Goal: Information Seeking & Learning: Learn about a topic

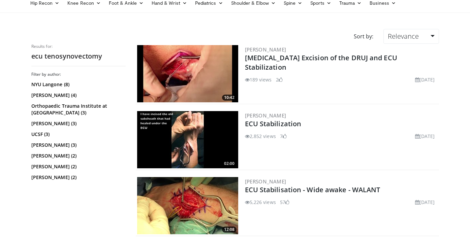
scroll to position [75, 0]
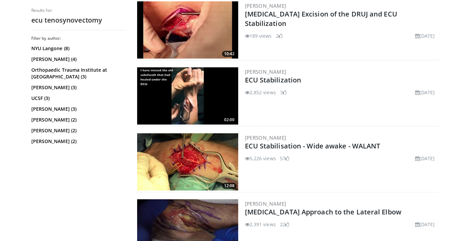
click at [207, 147] on img at bounding box center [187, 161] width 101 height 57
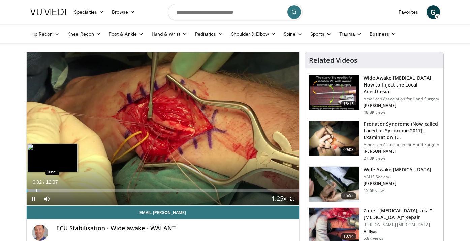
click at [36, 189] on div "Progress Bar" at bounding box center [36, 190] width 1 height 3
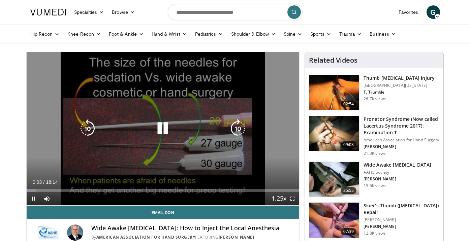
click at [99, 115] on div "10 seconds Tap to unmute" at bounding box center [163, 128] width 273 height 153
